Goal: Task Accomplishment & Management: Use online tool/utility

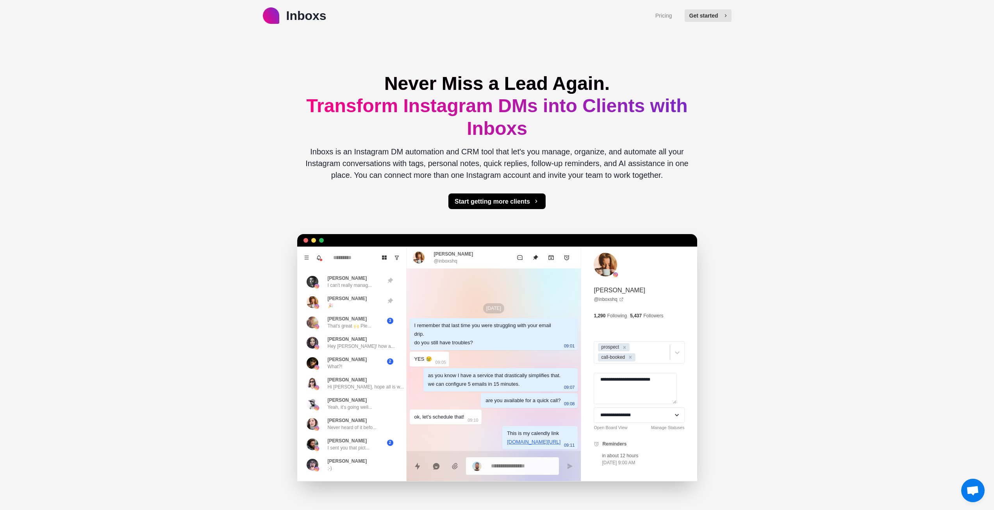
click at [726, 14] on icon "button" at bounding box center [725, 15] width 5 height 5
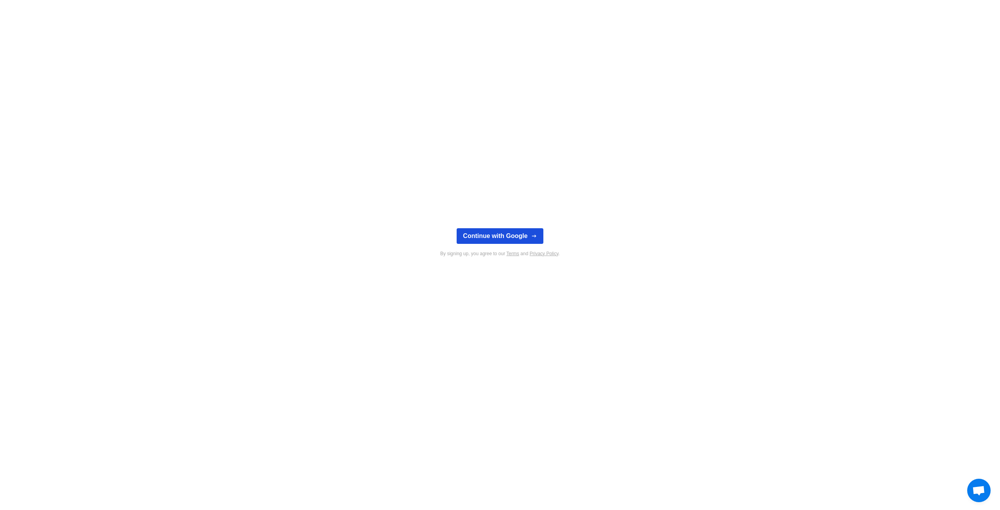
click at [499, 235] on button "Continue with Google" at bounding box center [500, 236] width 86 height 16
click at [565, 51] on button "Allow" at bounding box center [570, 51] width 36 height 20
